Goal: Communication & Community: Answer question/provide support

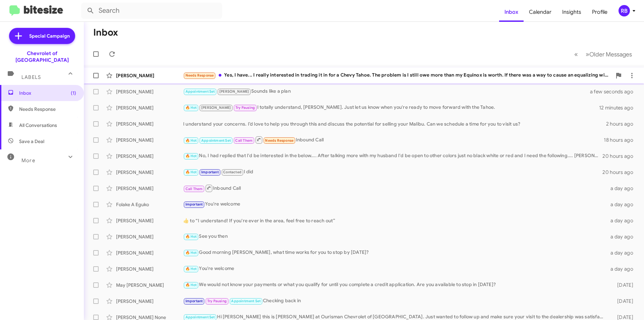
click at [320, 75] on div "Needs Response Yes, I have... I really interested in trading it in for a Chevy …" at bounding box center [397, 75] width 429 height 8
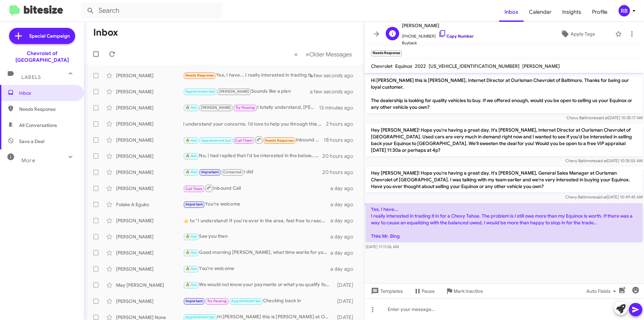
click at [458, 38] on link "Copy Number" at bounding box center [455, 36] width 35 height 5
click at [410, 305] on div at bounding box center [504, 308] width 280 height 21
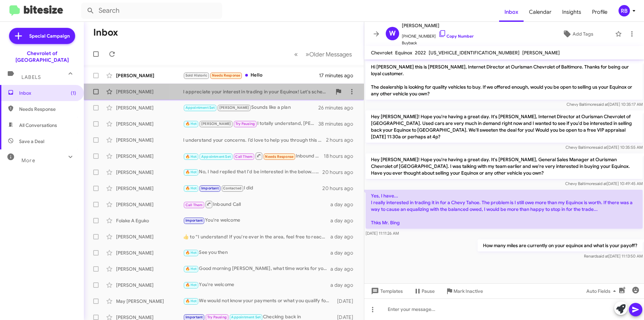
click at [255, 91] on div "I appreciate your interest in trading in your Equinox! Let's schedule an appoin…" at bounding box center [257, 91] width 149 height 7
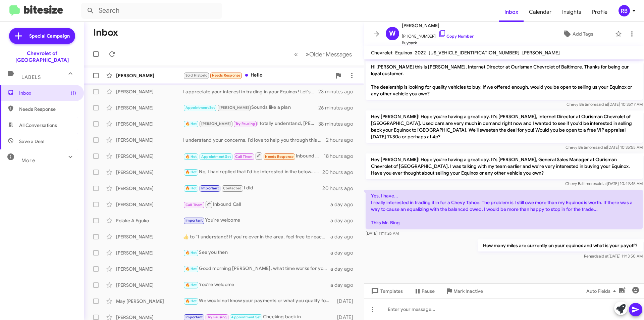
click at [276, 74] on div "Sold Historic Needs Response Hello" at bounding box center [257, 75] width 149 height 8
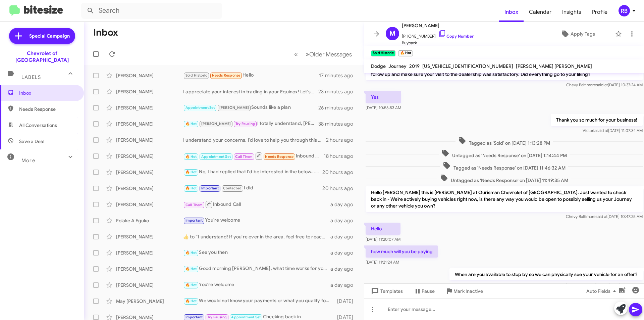
scroll to position [80, 0]
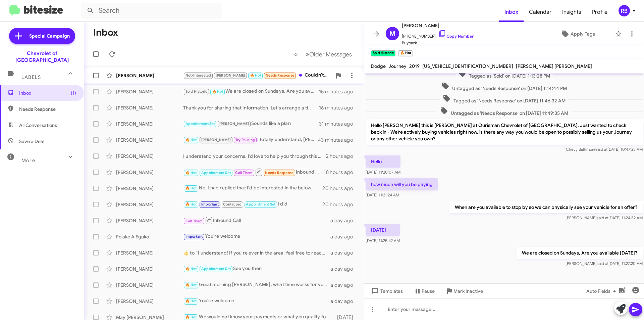
click at [156, 75] on div "Ernest Sturdivant" at bounding box center [149, 75] width 67 height 7
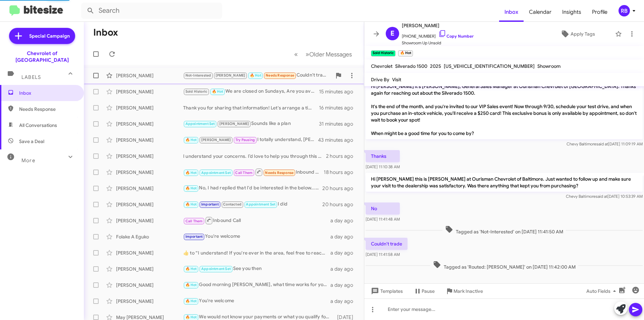
scroll to position [7, 0]
click at [460, 36] on link "Copy Number" at bounding box center [455, 36] width 35 height 5
click at [482, 51] on span "×" at bounding box center [484, 50] width 5 height 8
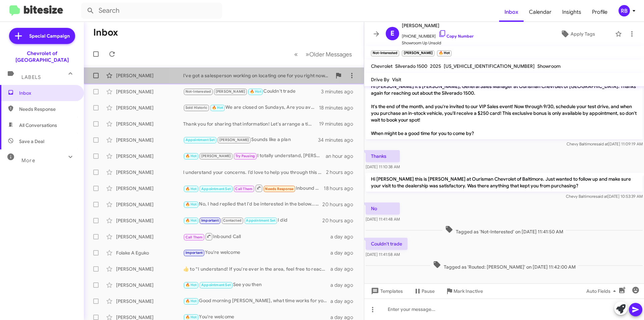
click at [259, 77] on div "I’ve got a salesperson working on locating one for you right now. What are the …" at bounding box center [257, 75] width 149 height 7
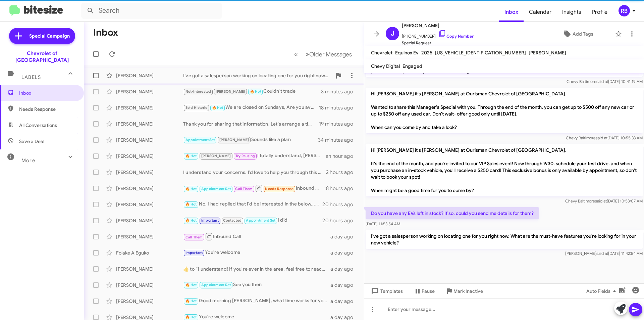
scroll to position [378, 0]
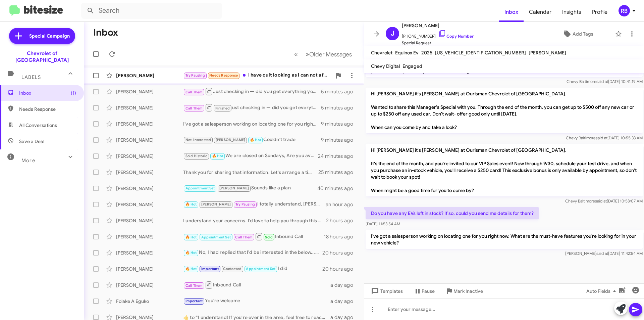
click at [274, 75] on div "Try Pausing Needs Response I have quit looking as I can not afford the payment …" at bounding box center [257, 75] width 149 height 8
